Goal: Task Accomplishment & Management: Complete application form

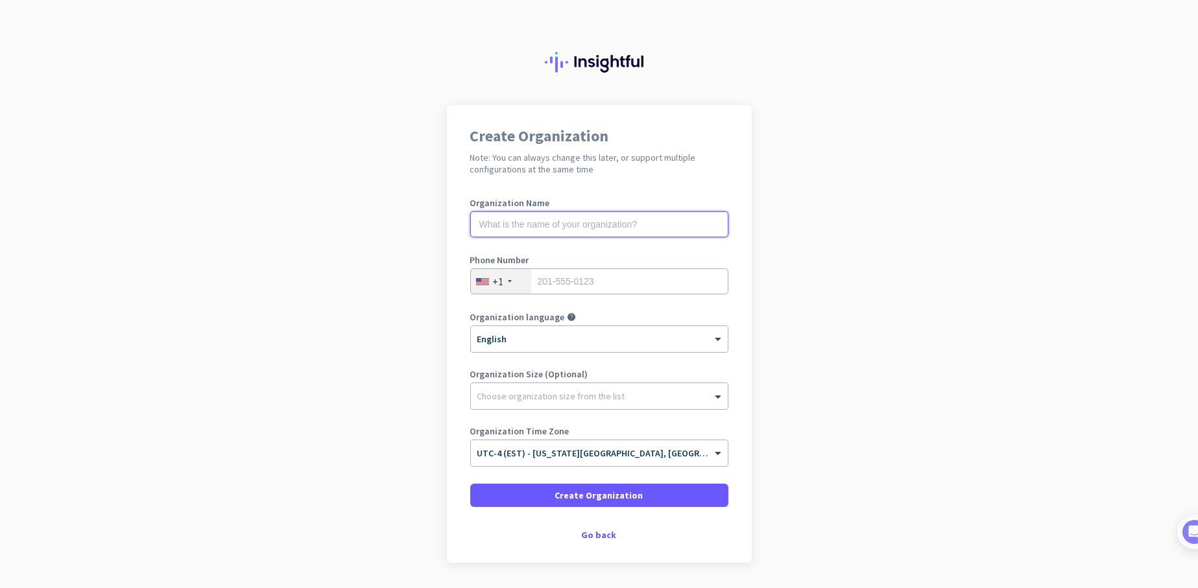
click at [515, 223] on input "text" at bounding box center [599, 224] width 258 height 26
type input "Mercor"
click at [556, 278] on input "tel" at bounding box center [599, 281] width 258 height 26
type input "2674554487"
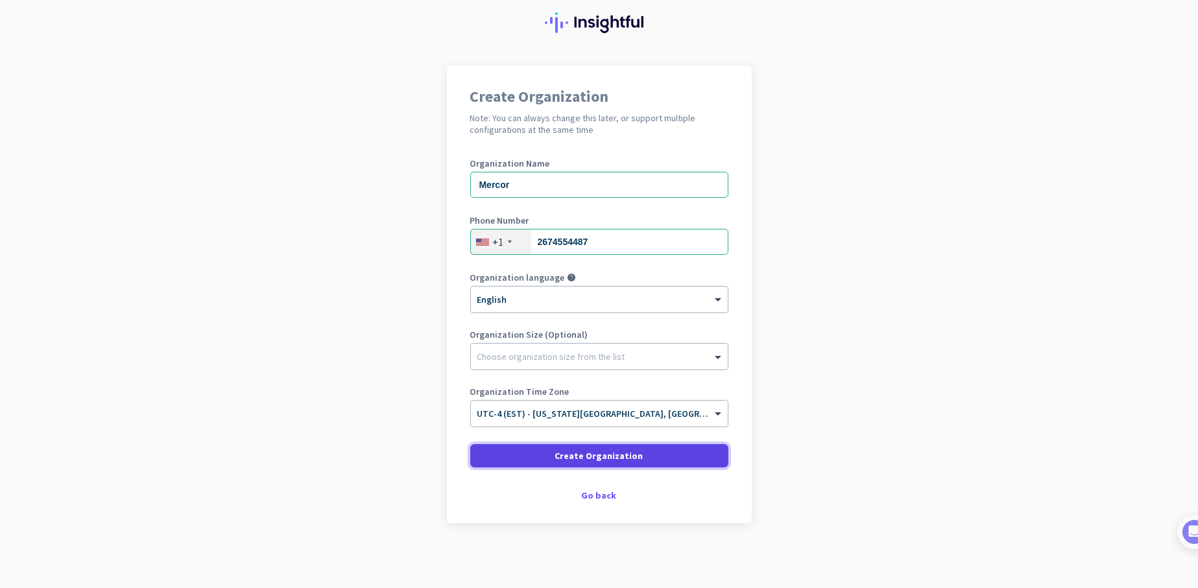
click at [567, 457] on span "Create Organization" at bounding box center [599, 455] width 88 height 13
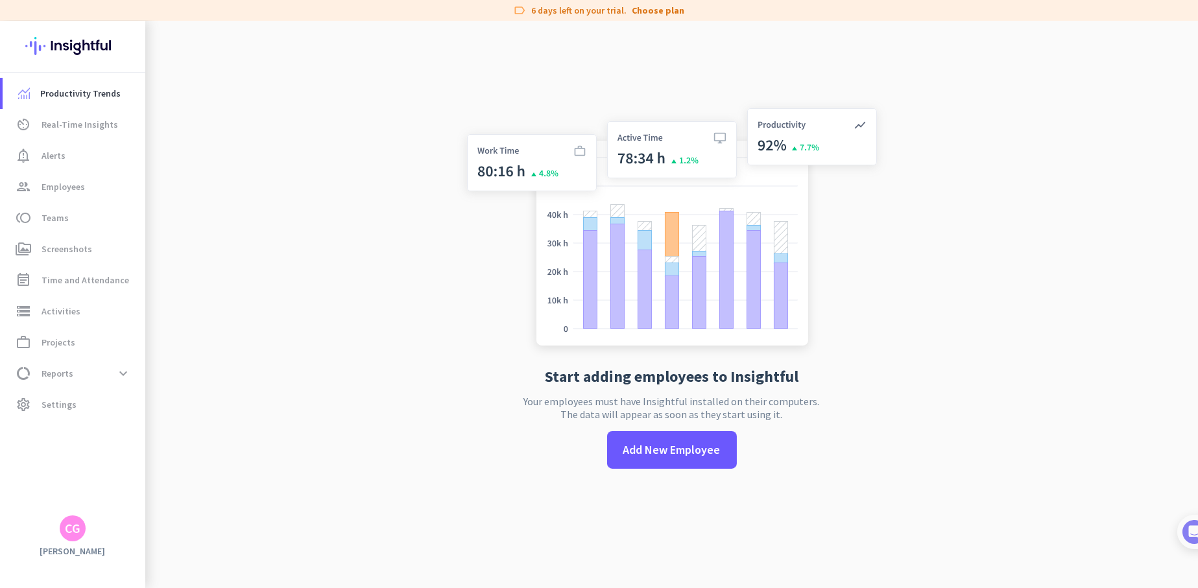
scroll to position [11, 0]
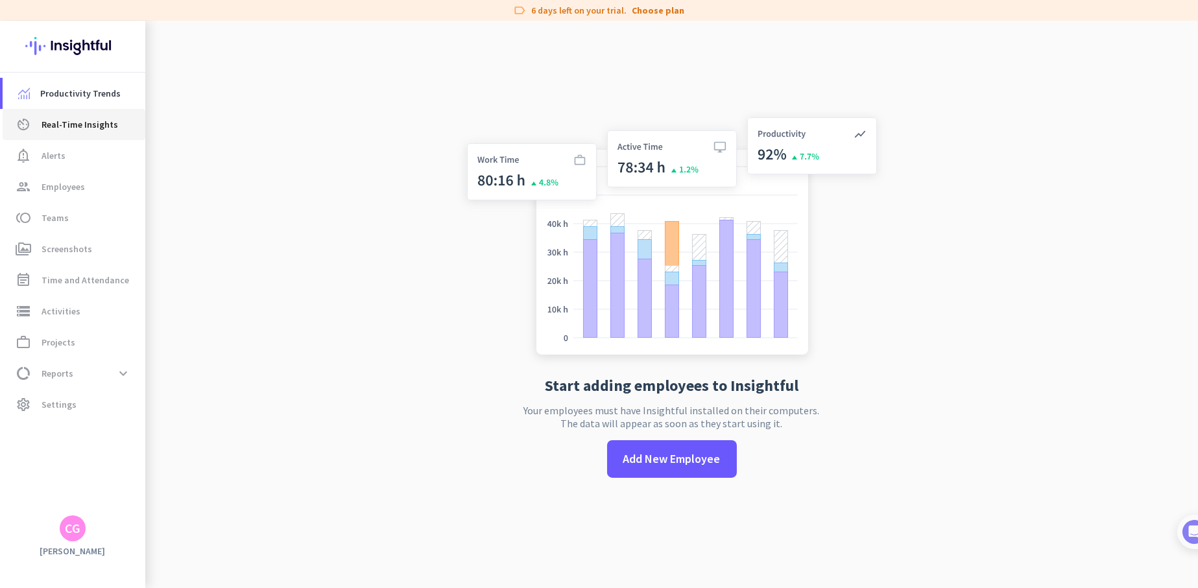
click at [91, 131] on span "Real-Time Insights" at bounding box center [80, 125] width 77 height 16
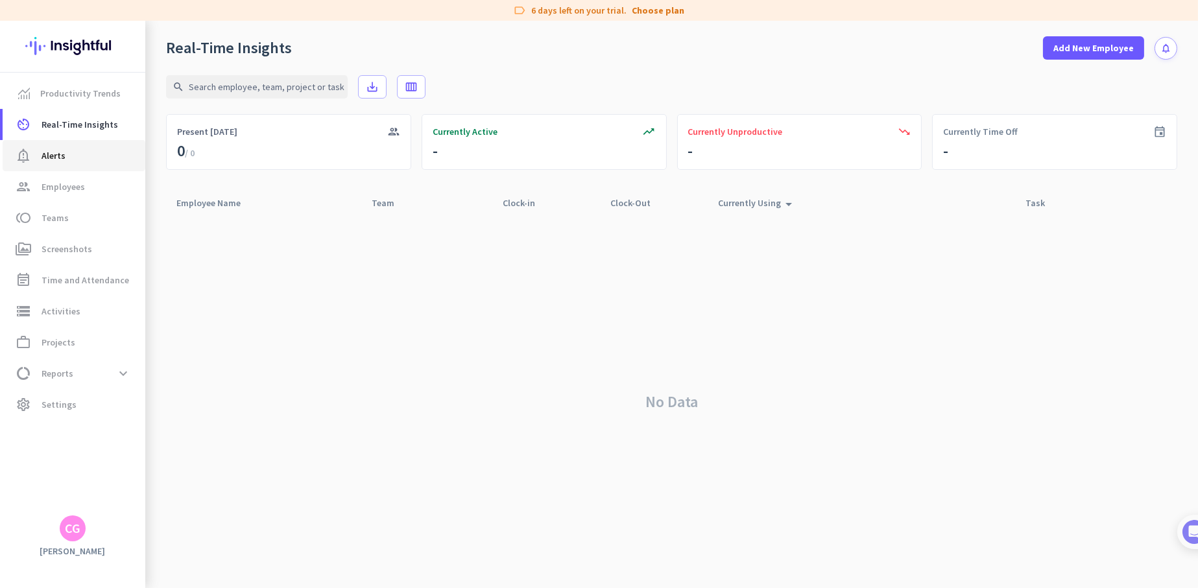
click at [64, 148] on span "Alerts" at bounding box center [54, 156] width 24 height 16
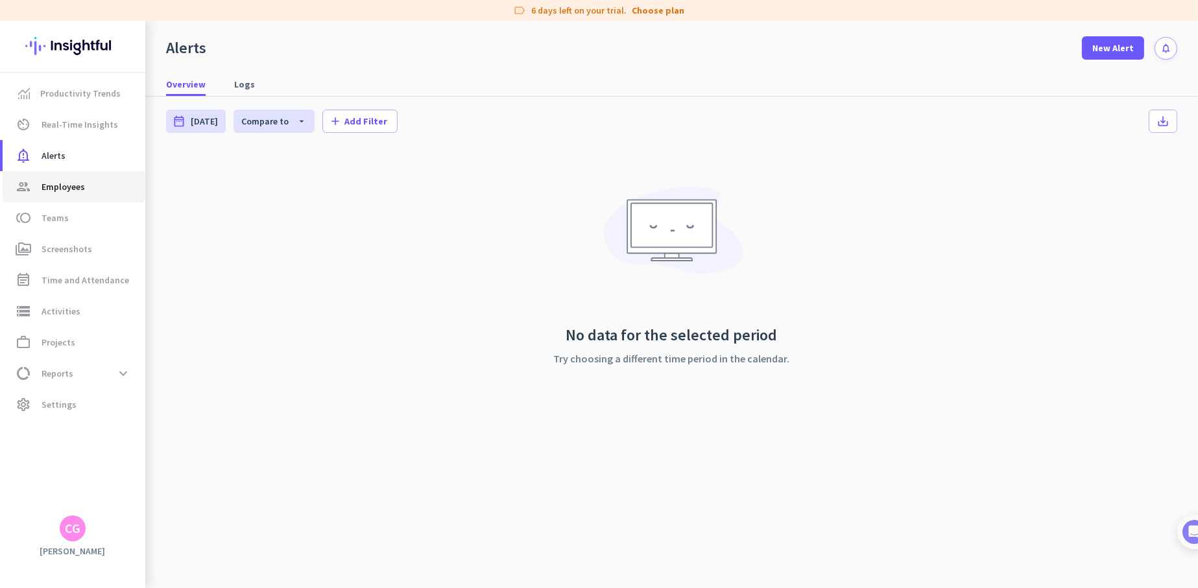
click at [66, 187] on span "Employees" at bounding box center [63, 187] width 43 height 16
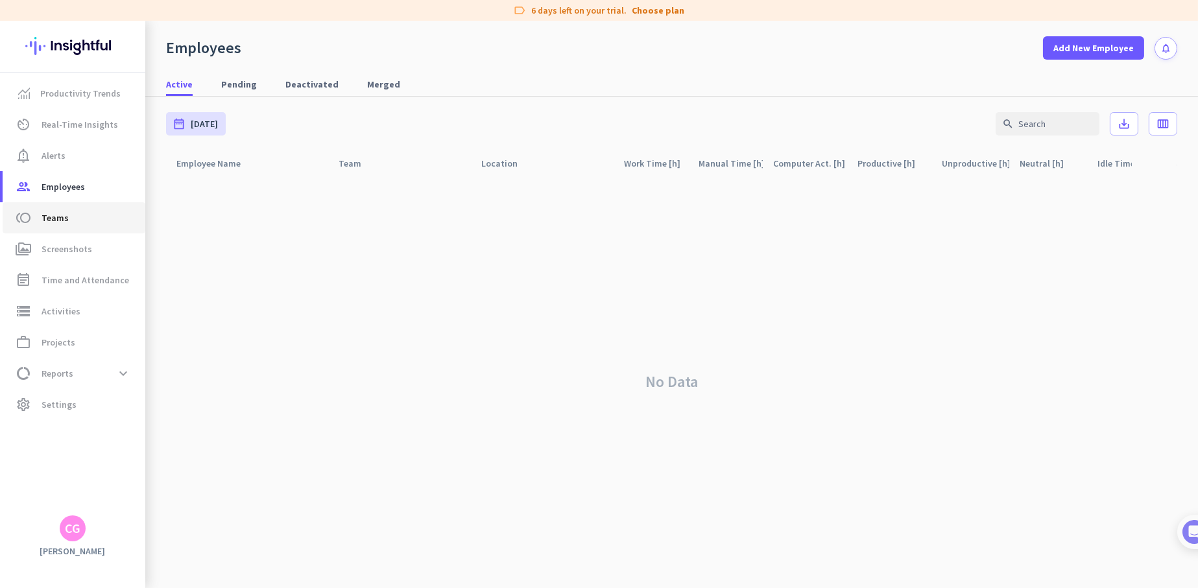
click at [59, 221] on span "Teams" at bounding box center [55, 218] width 27 height 16
